Goal: Task Accomplishment & Management: Use online tool/utility

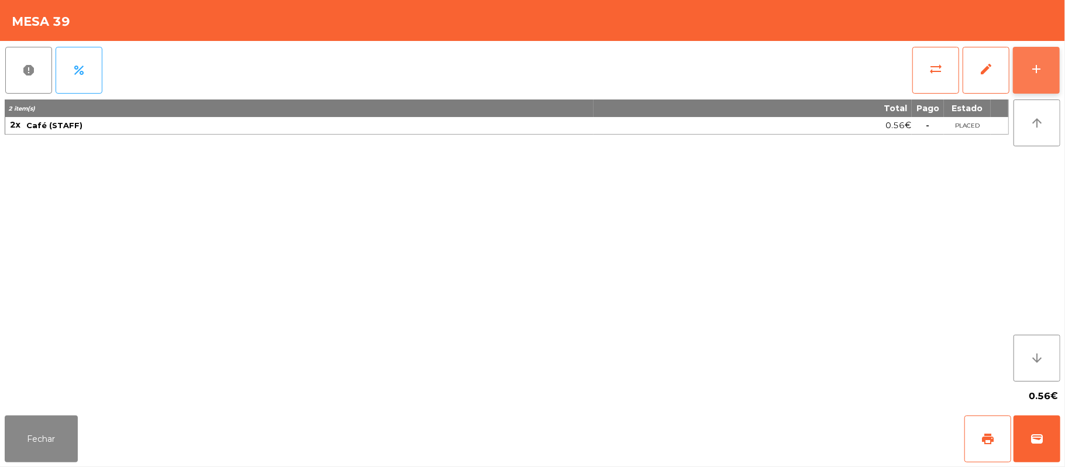
click at [1048, 76] on button "add" at bounding box center [1036, 70] width 47 height 47
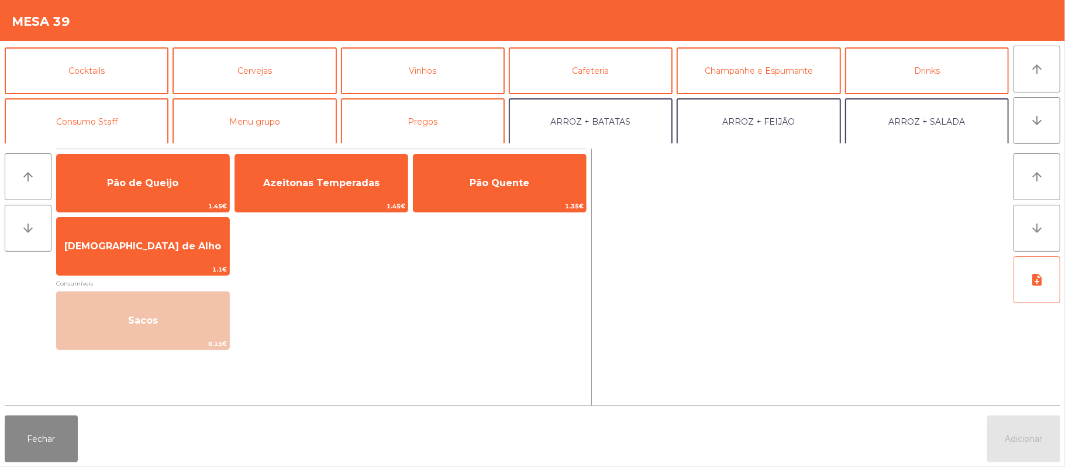
scroll to position [63, 0]
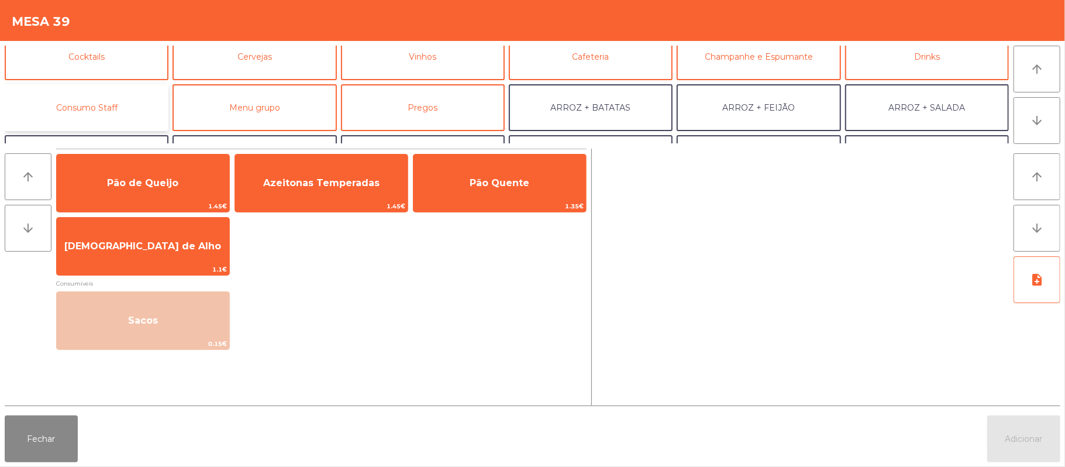
click at [142, 95] on button "Consumo Staff" at bounding box center [87, 107] width 164 height 47
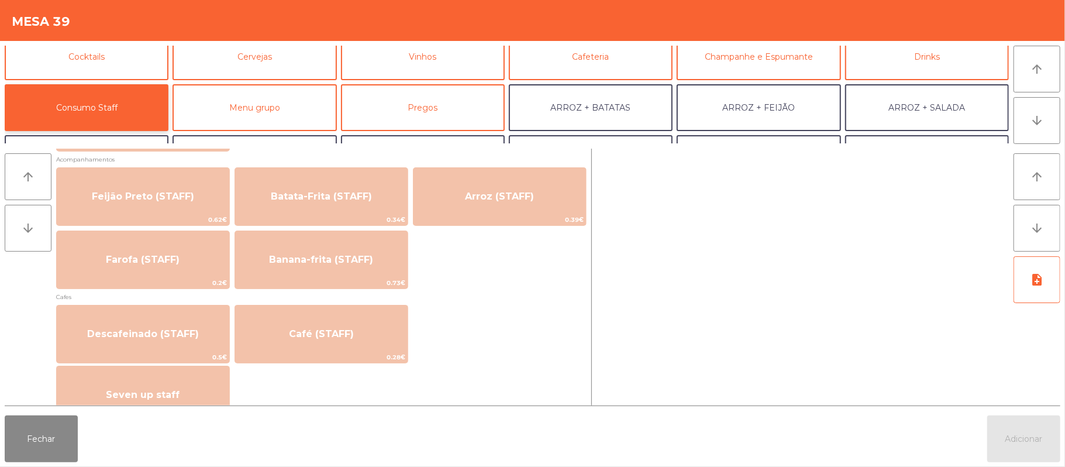
scroll to position [560, 0]
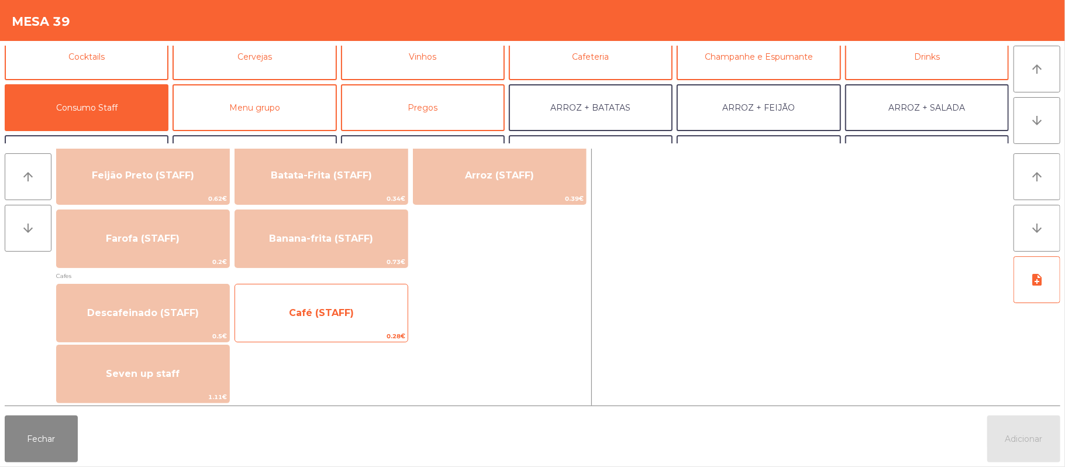
click at [398, 319] on span "Café (STAFF)" at bounding box center [321, 313] width 173 height 32
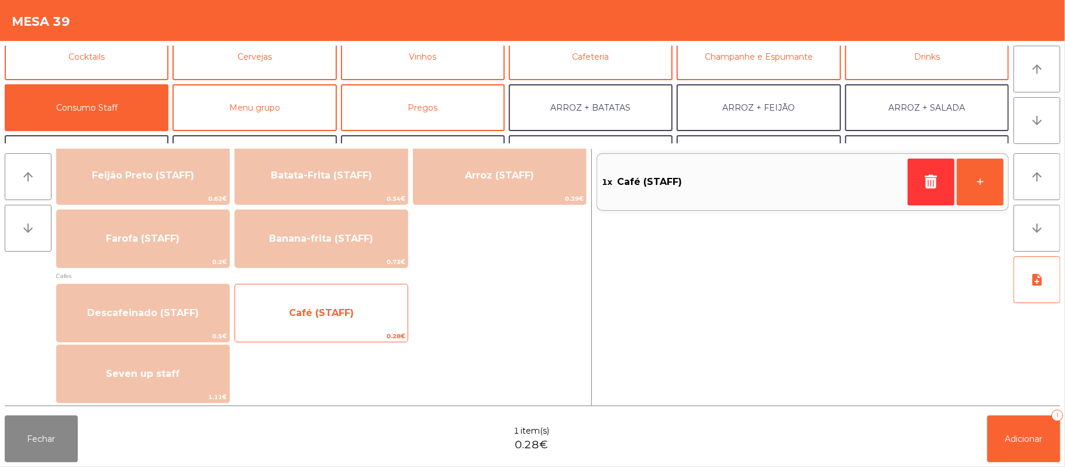
click at [377, 318] on span "Café (STAFF)" at bounding box center [321, 313] width 173 height 32
click at [377, 326] on span "Café (STAFF)" at bounding box center [321, 313] width 173 height 32
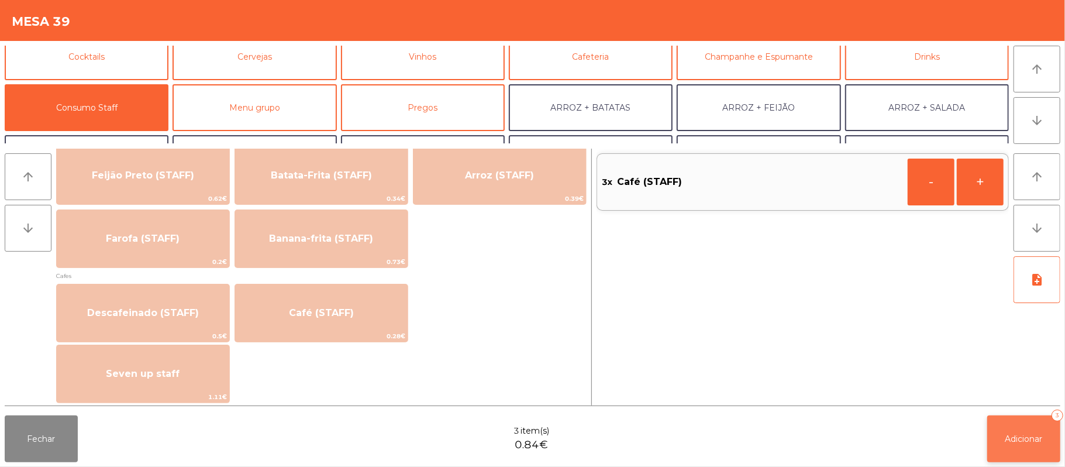
click at [1012, 429] on button "Adicionar 3" at bounding box center [1023, 438] width 73 height 47
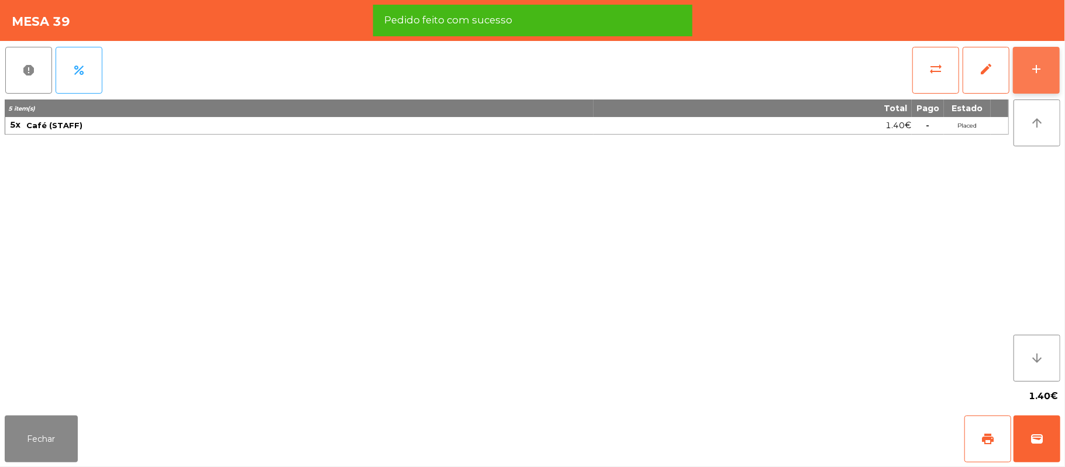
click at [1037, 68] on div "add" at bounding box center [1036, 69] width 14 height 14
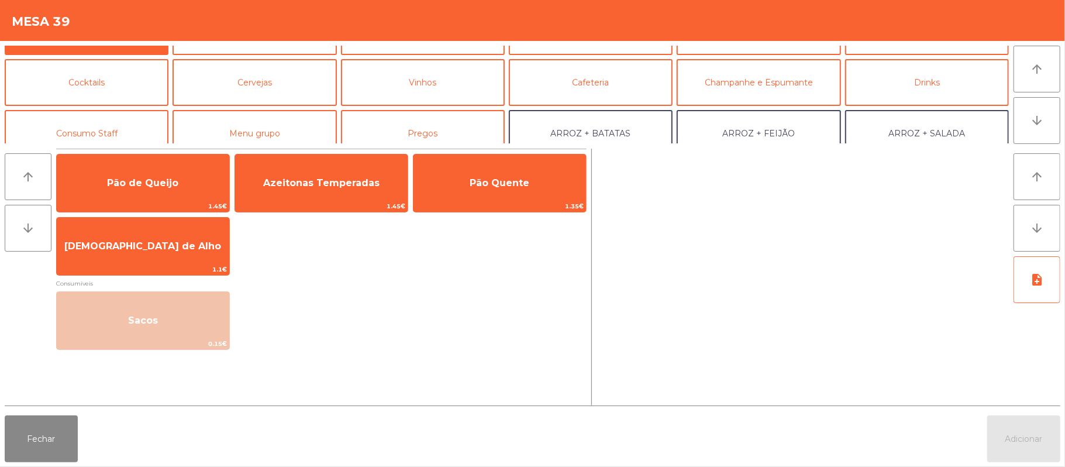
scroll to position [41, 0]
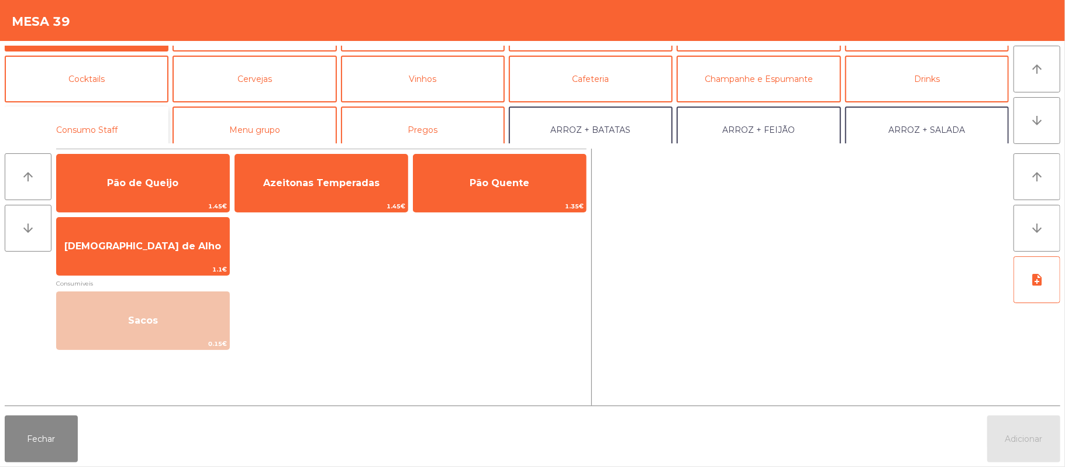
click at [134, 129] on button "Consumo Staff" at bounding box center [87, 129] width 164 height 47
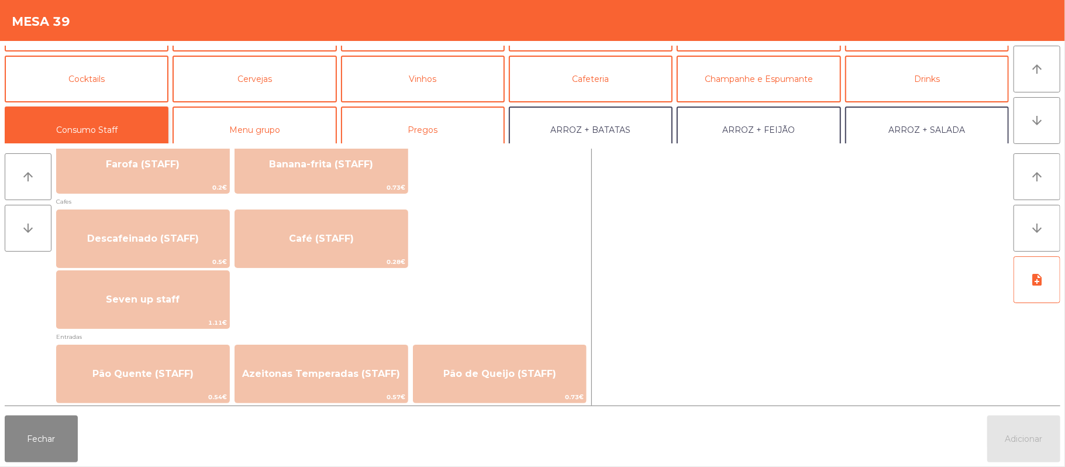
scroll to position [632, 0]
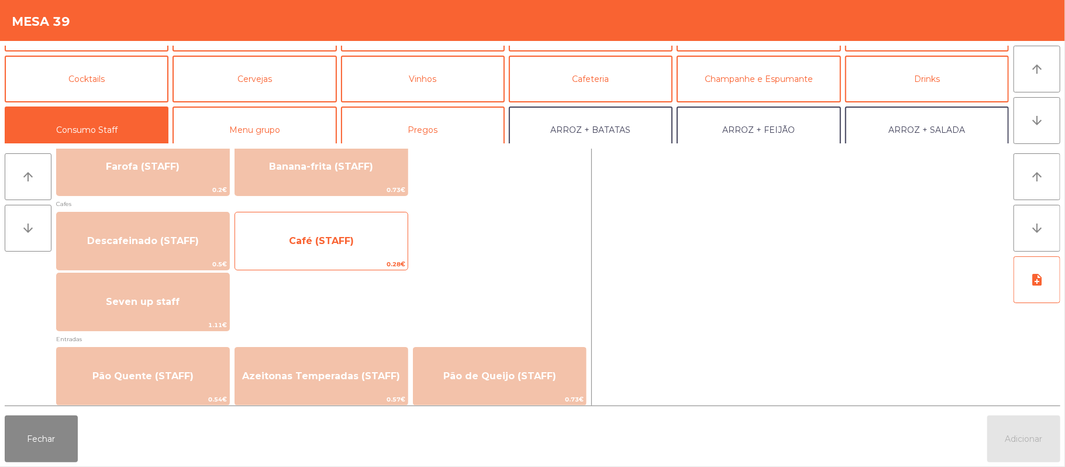
click at [375, 256] on span "Café (STAFF)" at bounding box center [321, 241] width 173 height 32
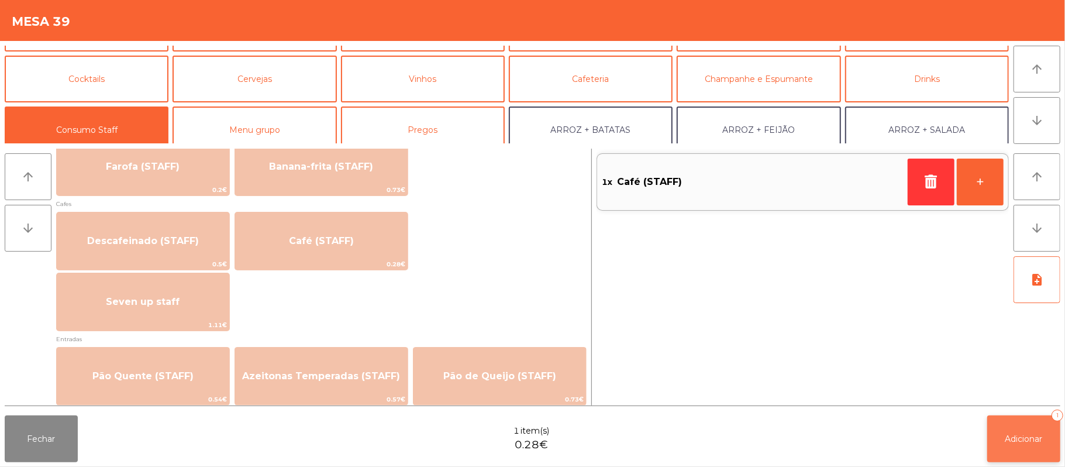
click at [1015, 423] on button "Adicionar 1" at bounding box center [1023, 438] width 73 height 47
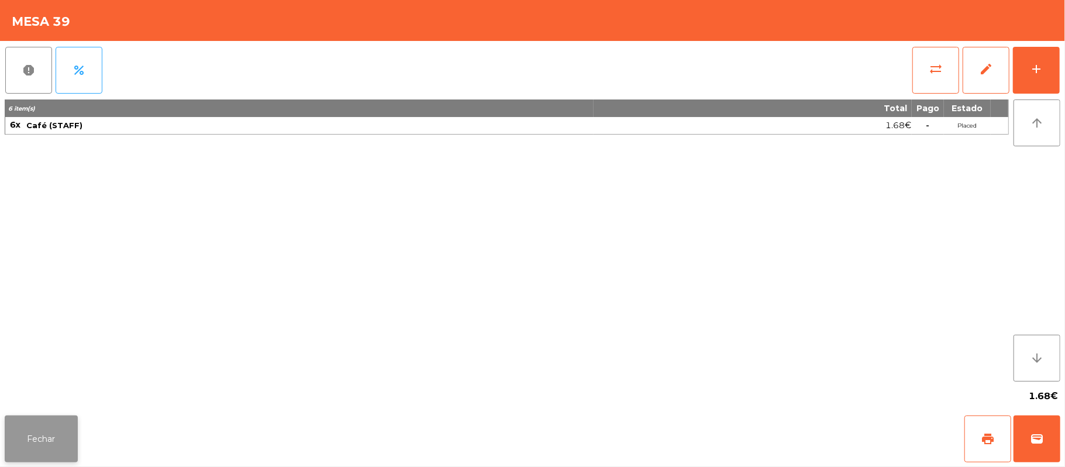
click at [35, 447] on button "Fechar" at bounding box center [41, 438] width 73 height 47
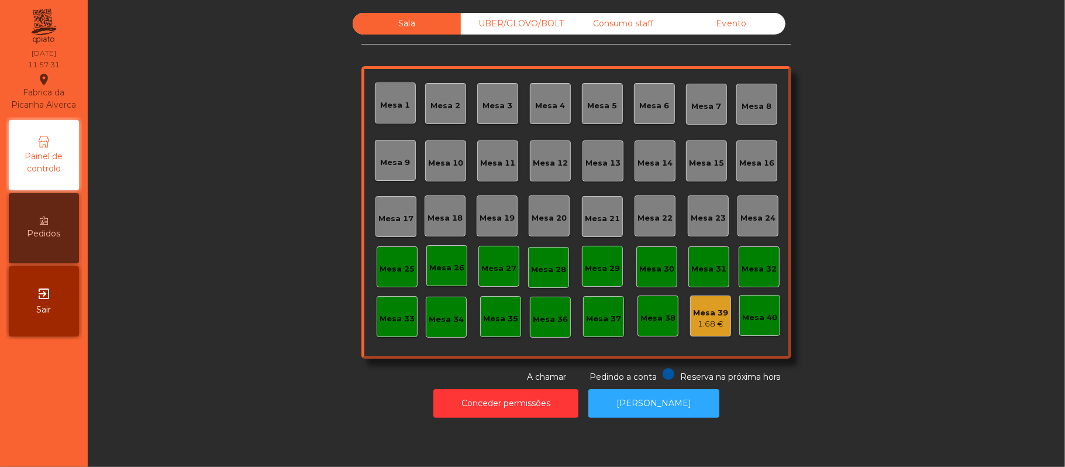
click at [883, 147] on div "Sala UBER/[GEOGRAPHIC_DATA]/BOLT Consumo staff Evento Mesa 1 [GEOGRAPHIC_DATA] …" at bounding box center [577, 198] width 946 height 370
